Goal: Communication & Community: Answer question/provide support

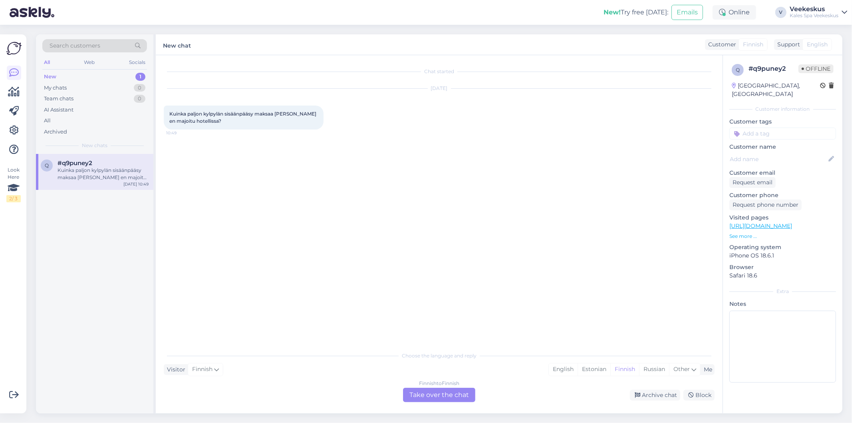
click at [430, 397] on div "Finnish to Finnish Take over the chat" at bounding box center [439, 395] width 72 height 14
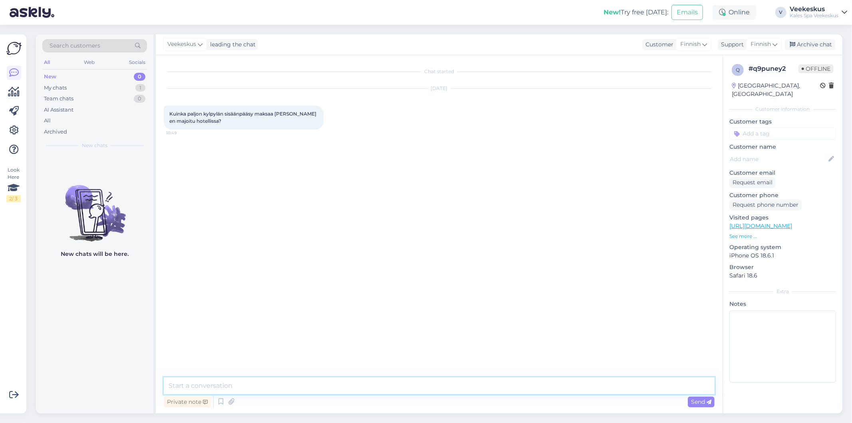
click at [350, 385] on textarea at bounding box center [439, 385] width 551 height 17
click at [782, 46] on div "Finnish" at bounding box center [764, 44] width 36 height 13
type input "es"
click at [758, 90] on link "Estonian" at bounding box center [750, 92] width 88 height 13
click at [452, 286] on div "Chat started [DATE] Kuinka paljon kylpylän sisäänpääsy maksaa [PERSON_NAME] en …" at bounding box center [443, 211] width 558 height 296
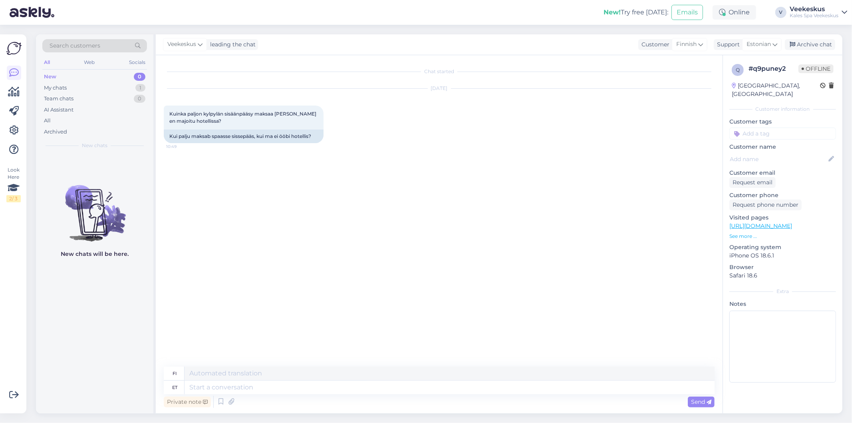
click at [353, 397] on div "Private note Send" at bounding box center [439, 401] width 551 height 15
click at [353, 390] on textarea at bounding box center [450, 387] width 530 height 14
click at [219, 404] on icon at bounding box center [221, 402] width 10 height 12
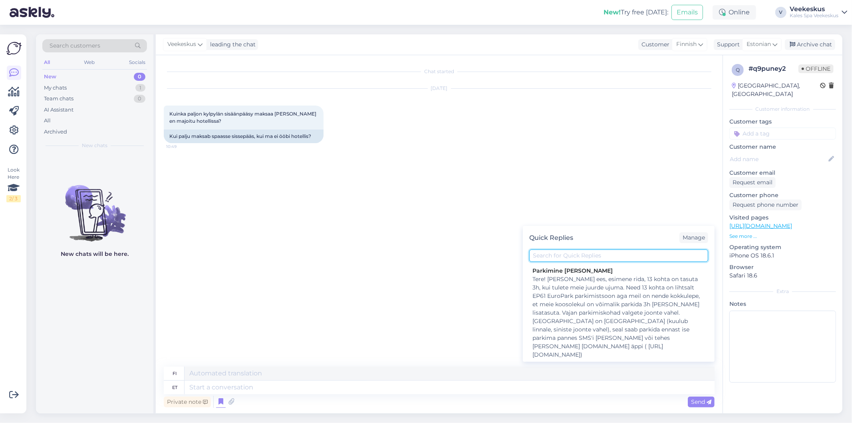
click at [611, 252] on input "text" at bounding box center [618, 255] width 179 height 12
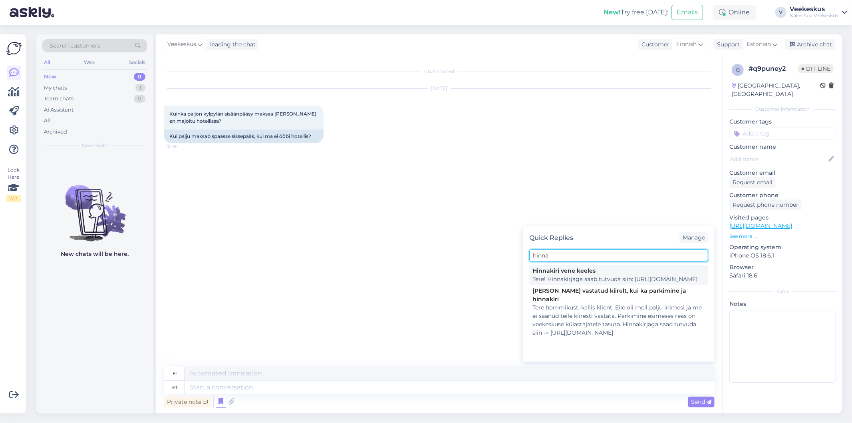
type input "hinna"
click at [604, 274] on div "Hinnakiri vene keeles" at bounding box center [619, 271] width 173 height 8
type textarea "Hei! Hinnasto löytyy täältä: [URL][DOMAIN_NAME]"
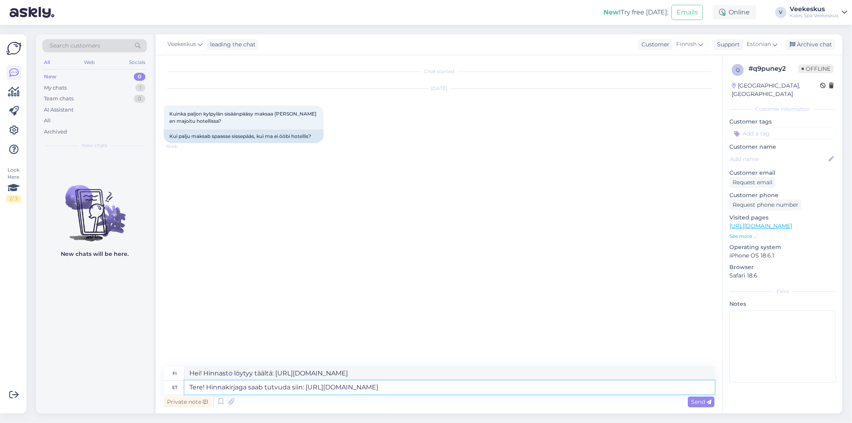
drag, startPoint x: 486, startPoint y: 388, endPoint x: 310, endPoint y: 392, distance: 175.1
click at [308, 391] on textarea "Tere! Hinnakirjaga saab tutvuda siin: [URL][DOMAIN_NAME]" at bounding box center [450, 387] width 530 height 14
type textarea "Tere! Hinnakirjaga saab tutvuda siin:"
type textarea "Hei! [PERSON_NAME] katsoa hinnaston täältä:"
type textarea "Tere! Hinnakirjaga saab tutvuda siin ."
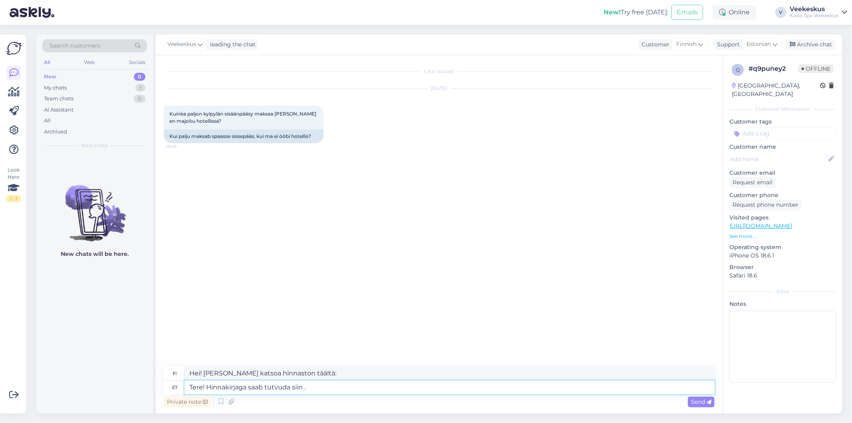
type textarea "Hei! [PERSON_NAME] katsoa hinnaston täältä"
type textarea "Tere! Hinnakirjaga saab tutvuda siin-"
type textarea "Hei! [PERSON_NAME] katsoa hinnaston täältä-"
type textarea "Tere! Hinnakirjaga saab tutvuda siin->"
type textarea "Hei! [PERSON_NAME] katsoa hinnaston täältä->"
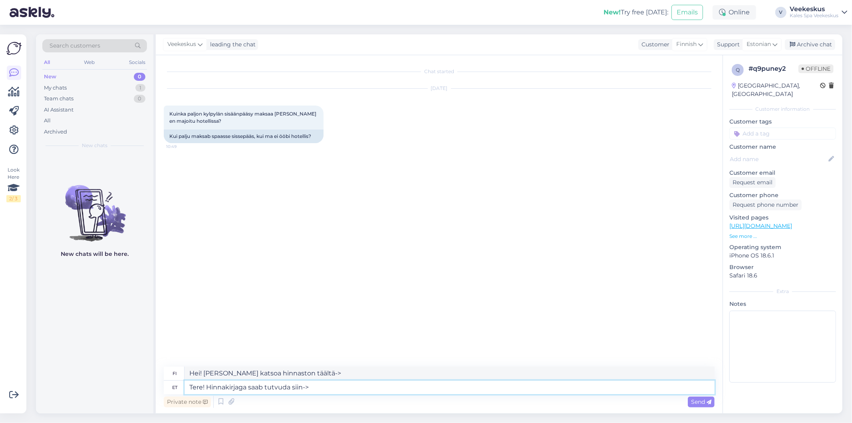
click at [358, 386] on textarea "Tere! Hinnakirjaga saab tutvuda siin->" at bounding box center [450, 387] width 530 height 14
paste textarea "[URL][DOMAIN_NAME]"
type textarea "Tere! Hinnakirjaga saab tutvuda siin-> [URL][DOMAIN_NAME]"
type textarea "Hei! Hinnaston löydät täältä -> [URL][DOMAIN_NAME]"
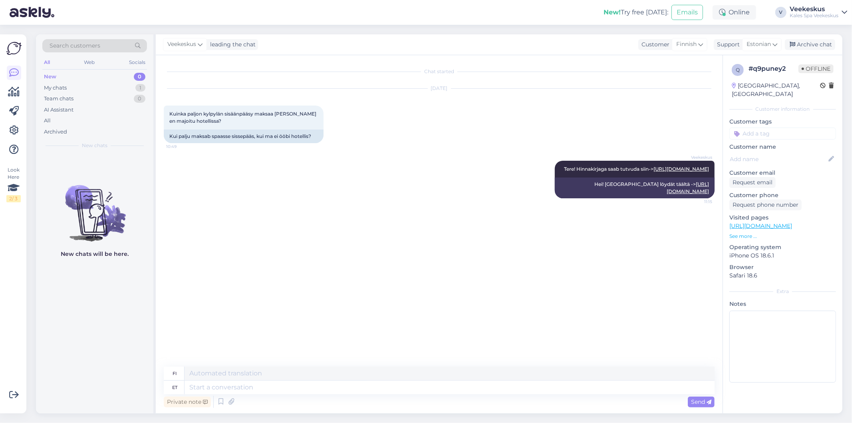
click at [488, 170] on div "Veekeskus Tere! Hinnakirjaga saab tutvuda siin-> [URL][DOMAIN_NAME] 11:15 Hei! …" at bounding box center [439, 179] width 551 height 55
click at [813, 43] on div "Archive chat" at bounding box center [810, 44] width 50 height 11
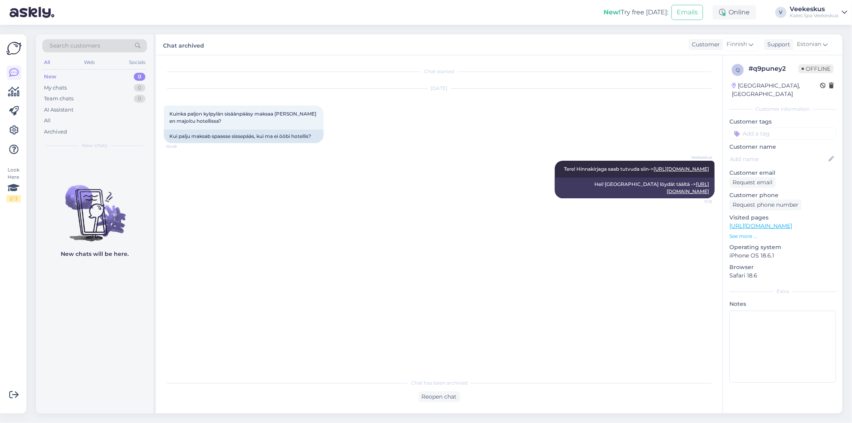
click at [455, 149] on div "[DATE] Kuinka paljon kylpylän sisäänpääsy maksaa [PERSON_NAME] en majoitu hotel…" at bounding box center [439, 116] width 551 height 72
